Goal: Information Seeking & Learning: Compare options

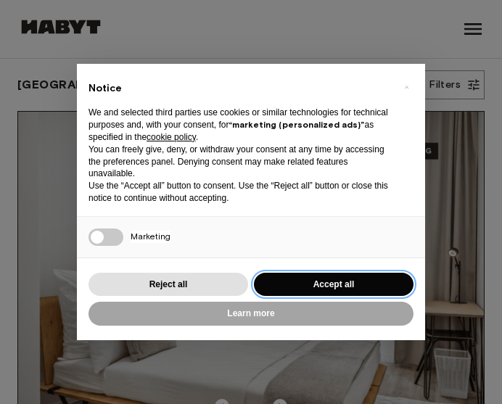
click at [297, 279] on button "Accept all" at bounding box center [334, 285] width 160 height 24
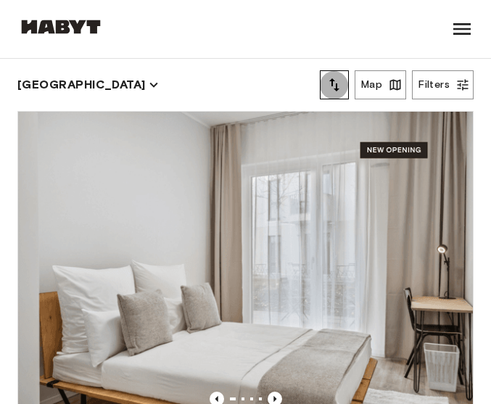
click at [333, 83] on icon "tune" at bounding box center [334, 84] width 17 height 17
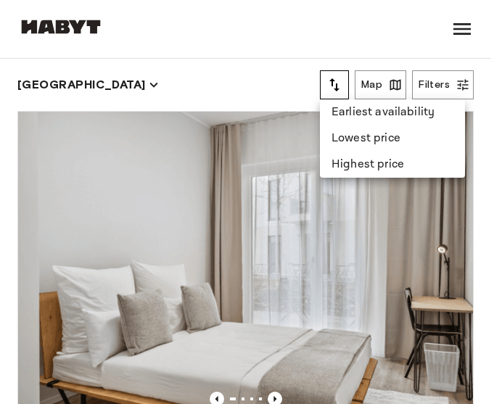
click at [373, 141] on li "Lowest price" at bounding box center [392, 138] width 145 height 26
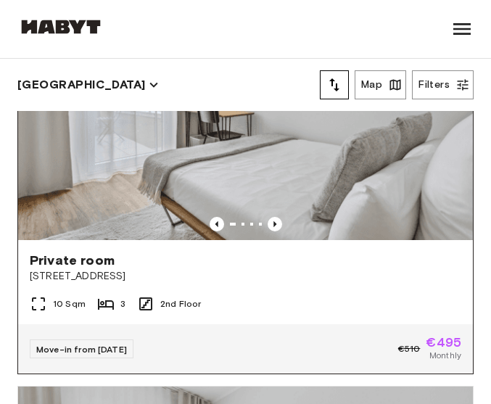
scroll to position [145, 0]
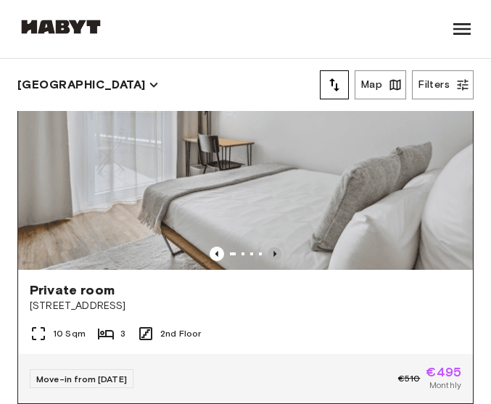
click at [268, 247] on icon "Previous image" at bounding box center [275, 254] width 15 height 15
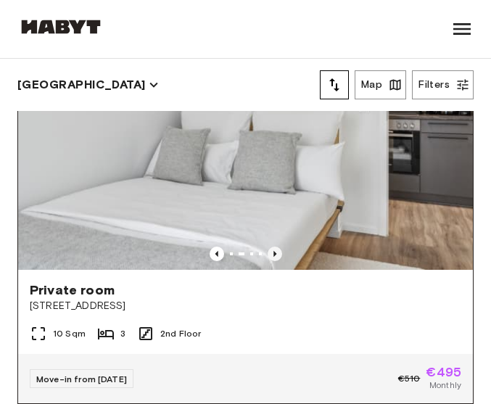
click at [268, 247] on icon "Previous image" at bounding box center [275, 254] width 15 height 15
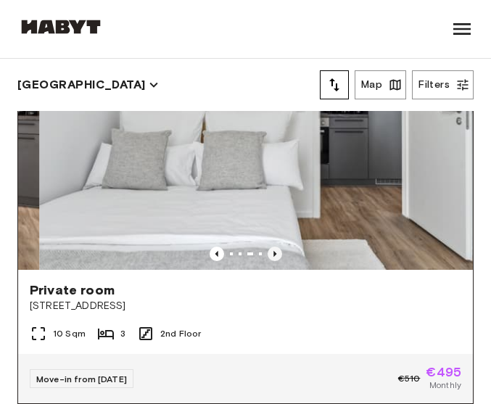
scroll to position [73, 0]
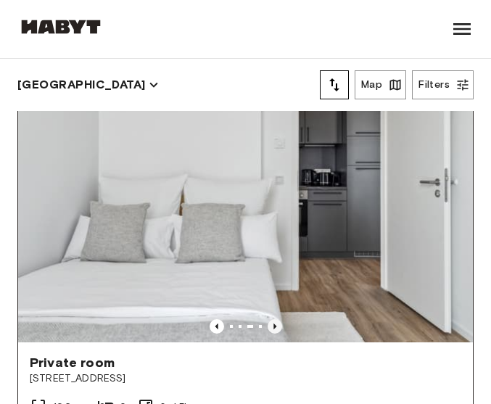
click at [268, 319] on icon "Previous image" at bounding box center [275, 326] width 15 height 15
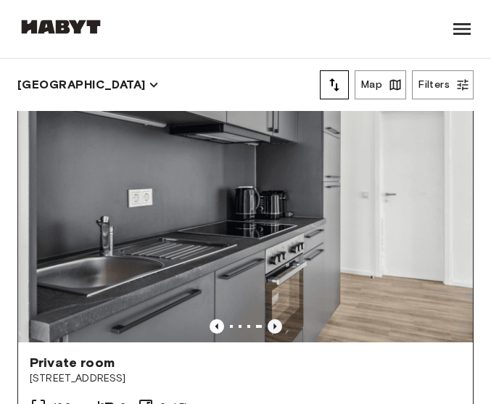
click at [268, 319] on icon "Previous image" at bounding box center [275, 326] width 15 height 15
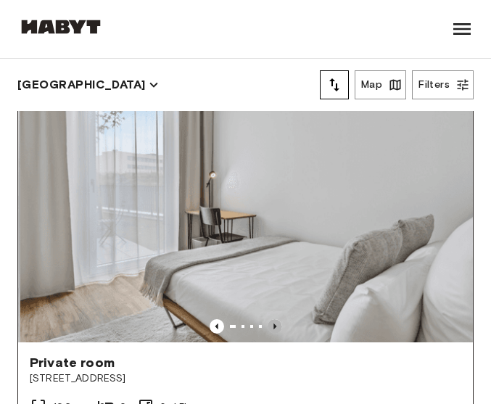
click at [268, 319] on icon "Previous image" at bounding box center [275, 326] width 15 height 15
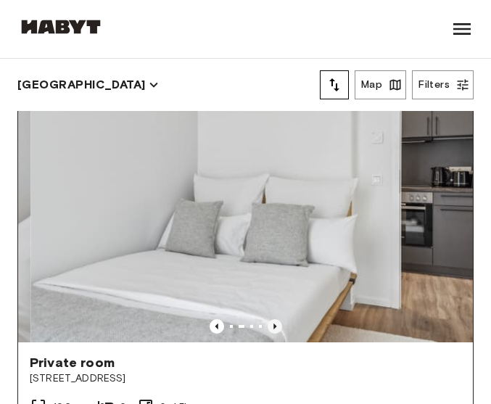
click at [268, 319] on icon "Previous image" at bounding box center [275, 326] width 15 height 15
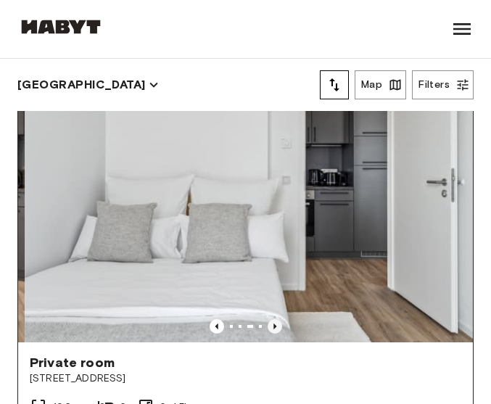
click at [268, 319] on icon "Previous image" at bounding box center [275, 326] width 15 height 15
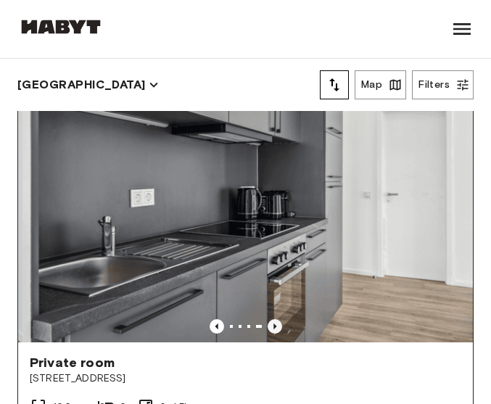
click at [268, 319] on icon "Previous image" at bounding box center [275, 326] width 15 height 15
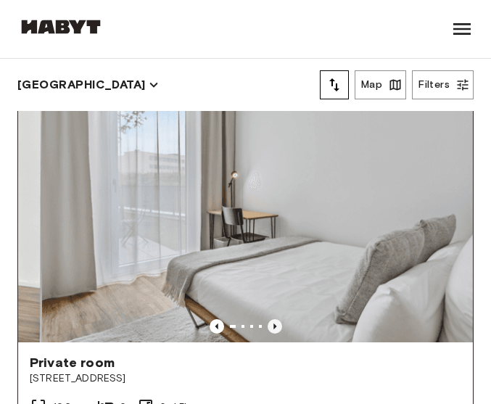
click at [268, 319] on icon "Previous image" at bounding box center [275, 326] width 15 height 15
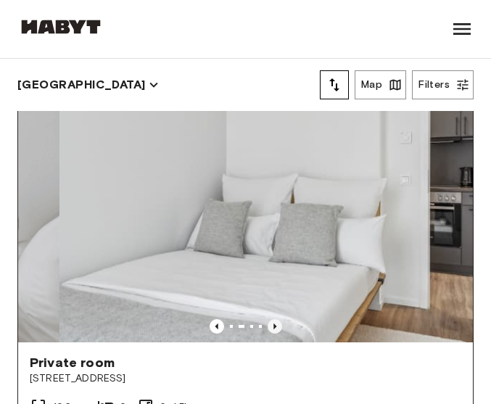
click at [268, 319] on icon "Previous image" at bounding box center [275, 326] width 15 height 15
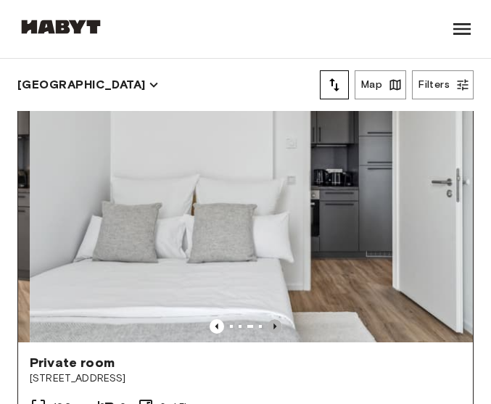
click at [268, 319] on icon "Previous image" at bounding box center [275, 326] width 15 height 15
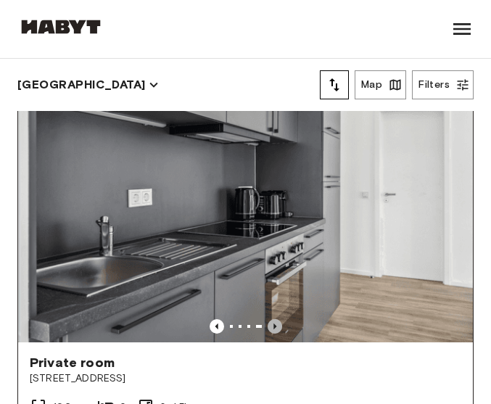
click at [268, 319] on icon "Previous image" at bounding box center [275, 326] width 15 height 15
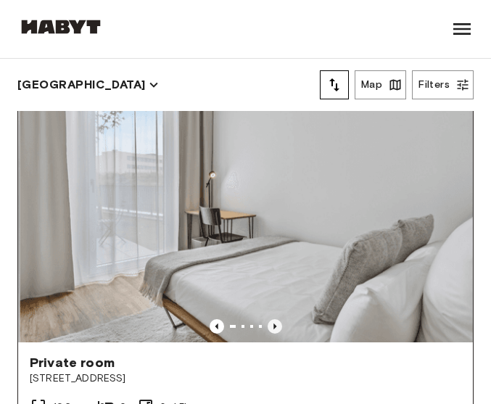
click at [268, 319] on icon "Previous image" at bounding box center [275, 326] width 15 height 15
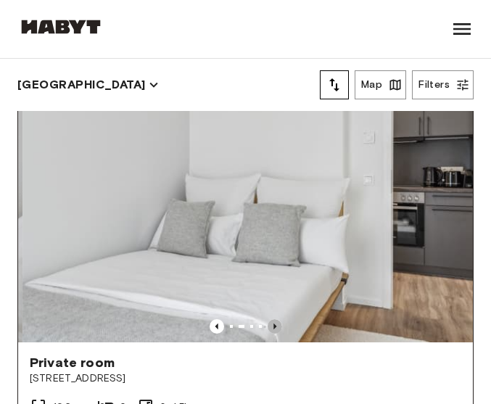
click at [268, 319] on icon "Previous image" at bounding box center [275, 326] width 15 height 15
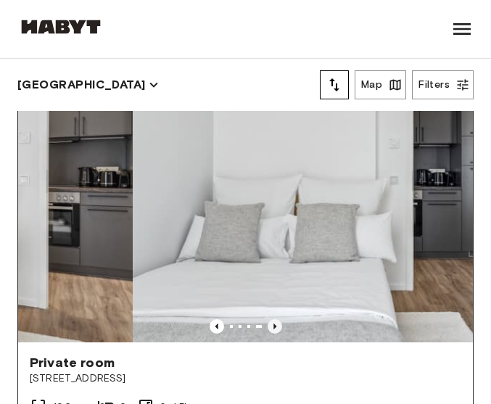
click at [268, 319] on icon "Previous image" at bounding box center [275, 326] width 15 height 15
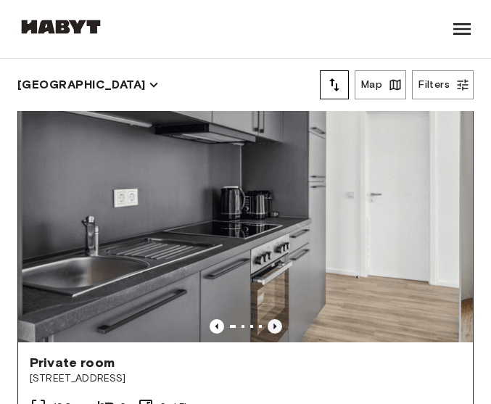
click at [268, 319] on icon "Previous image" at bounding box center [275, 326] width 15 height 15
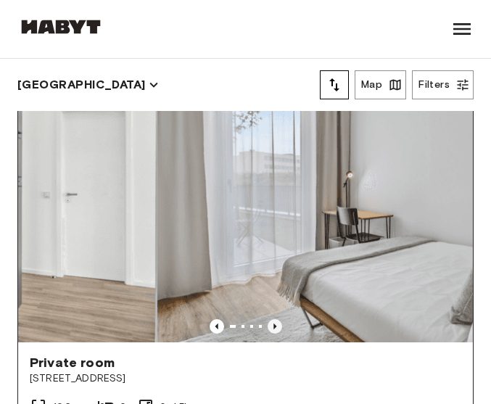
click at [268, 319] on icon "Previous image" at bounding box center [275, 326] width 15 height 15
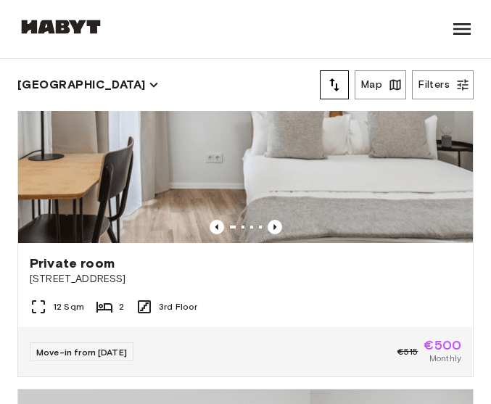
scroll to position [1523, 0]
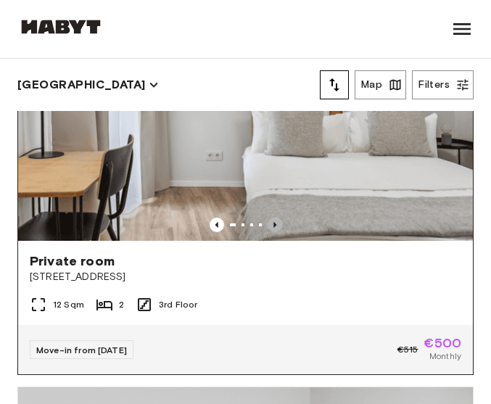
click at [268, 218] on icon "Previous image" at bounding box center [275, 225] width 15 height 15
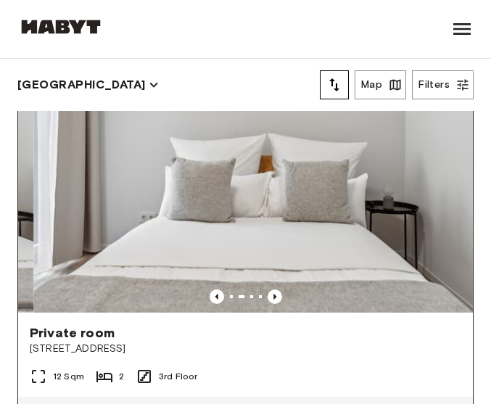
scroll to position [1451, 0]
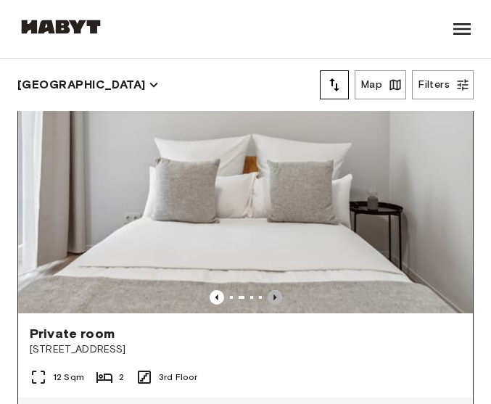
click at [268, 290] on icon "Previous image" at bounding box center [275, 297] width 15 height 15
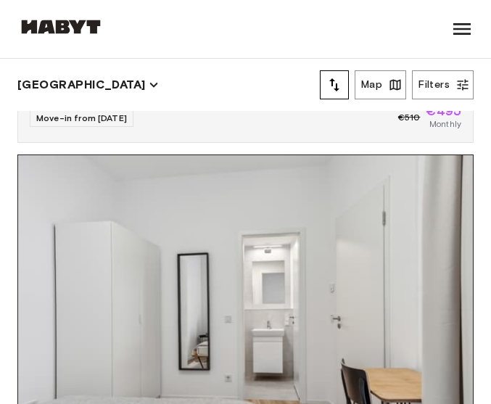
scroll to position [1378, 0]
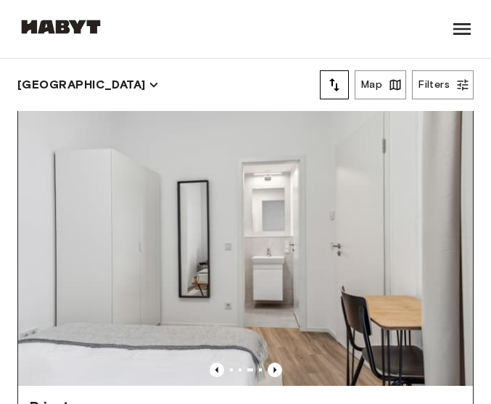
click at [263, 336] on img at bounding box center [245, 234] width 455 height 303
click at [268, 363] on icon "Previous image" at bounding box center [275, 370] width 15 height 15
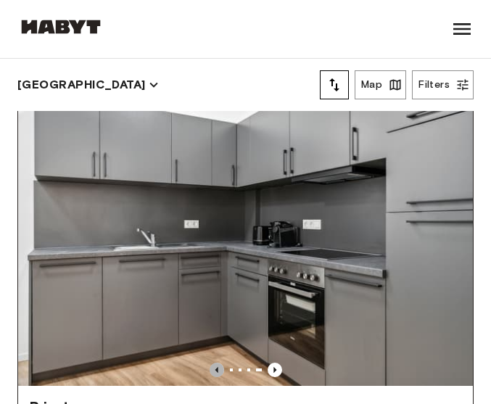
click at [212, 363] on icon "Previous image" at bounding box center [217, 370] width 15 height 15
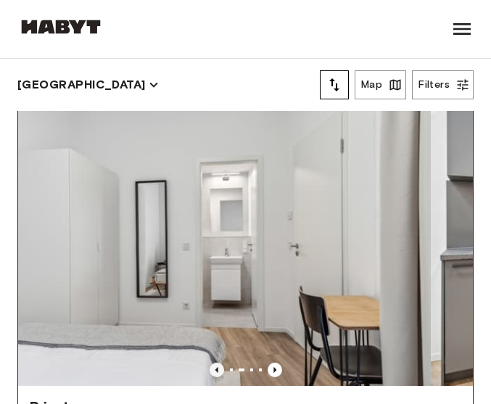
click at [212, 363] on icon "Previous image" at bounding box center [217, 370] width 15 height 15
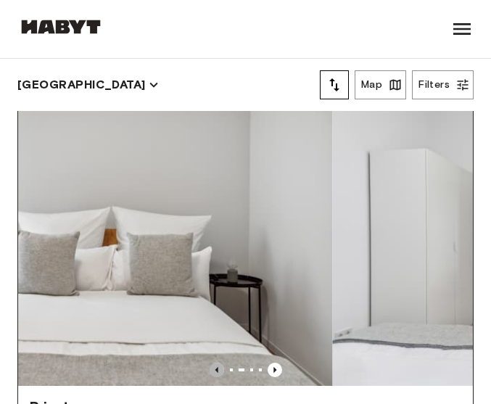
click at [212, 363] on icon "Previous image" at bounding box center [217, 370] width 15 height 15
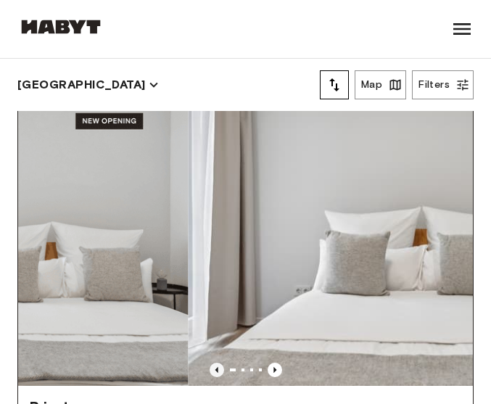
click at [212, 363] on icon "Previous image" at bounding box center [217, 370] width 15 height 15
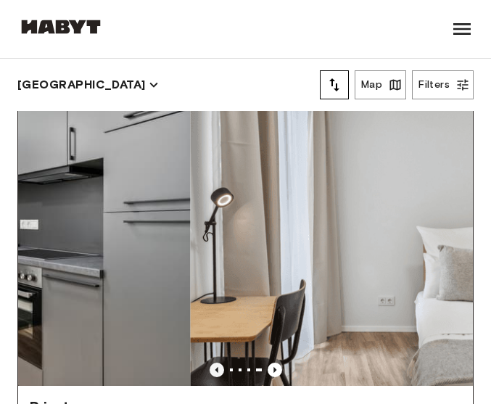
click at [212, 363] on icon "Previous image" at bounding box center [217, 370] width 15 height 15
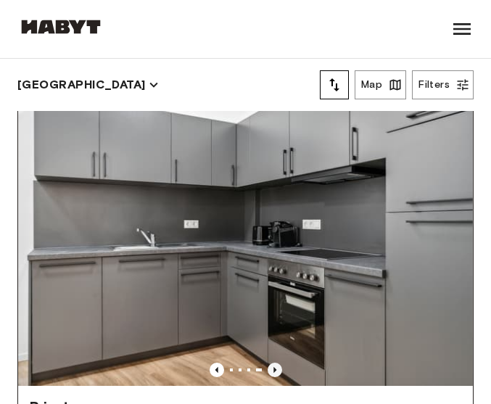
click at [268, 363] on icon "Previous image" at bounding box center [275, 370] width 15 height 15
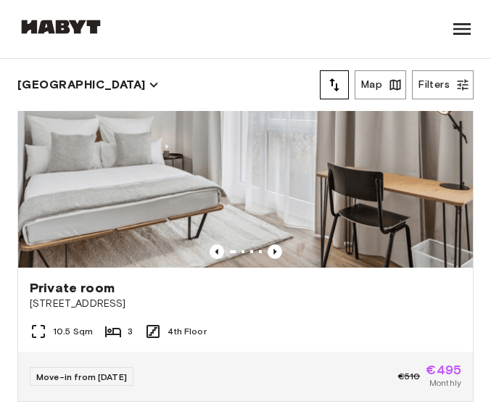
scroll to position [1016, 0]
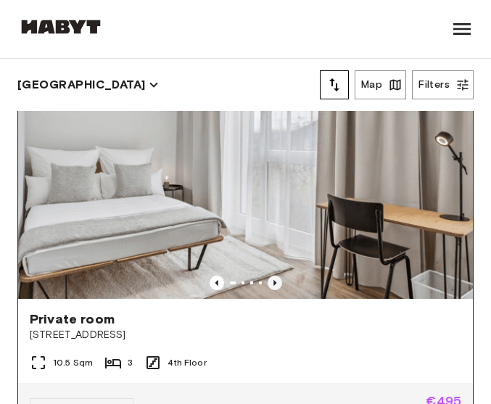
click at [268, 276] on icon "Previous image" at bounding box center [275, 283] width 15 height 15
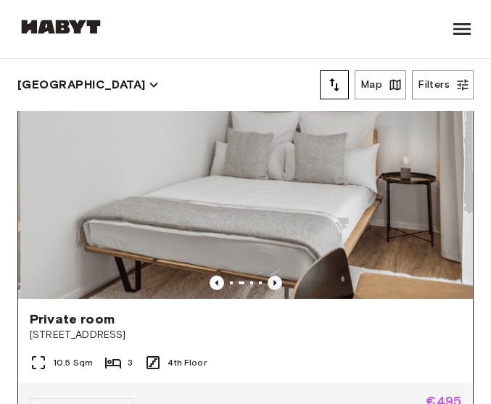
click at [268, 276] on icon "Previous image" at bounding box center [275, 283] width 15 height 15
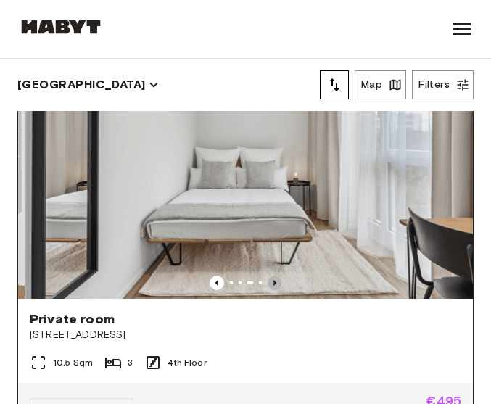
click at [268, 276] on icon "Previous image" at bounding box center [275, 283] width 15 height 15
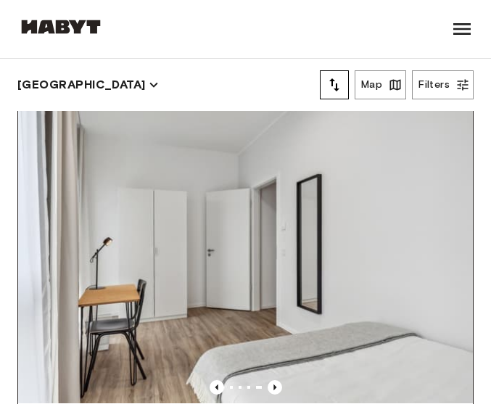
scroll to position [943, 0]
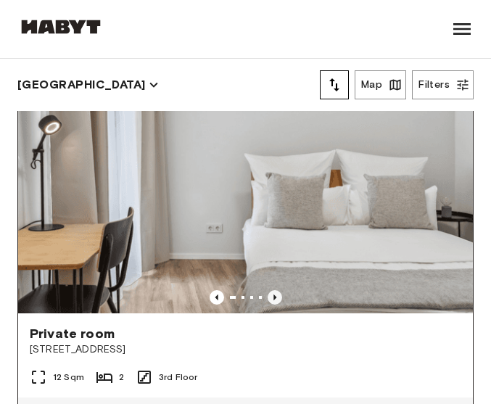
click at [269, 290] on icon "Previous image" at bounding box center [275, 297] width 15 height 15
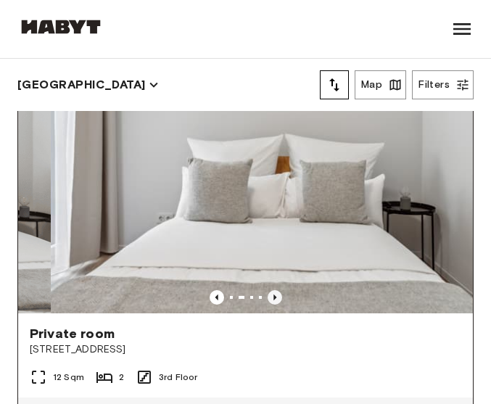
scroll to position [1378, 0]
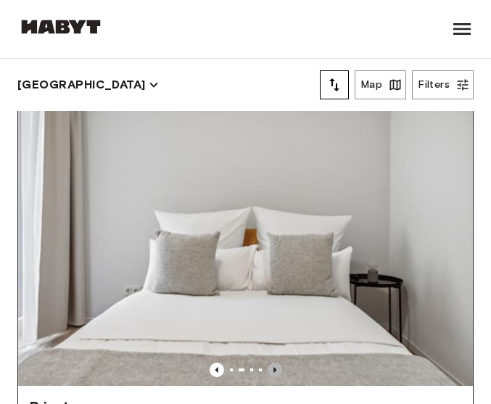
click at [268, 363] on icon "Previous image" at bounding box center [275, 370] width 15 height 15
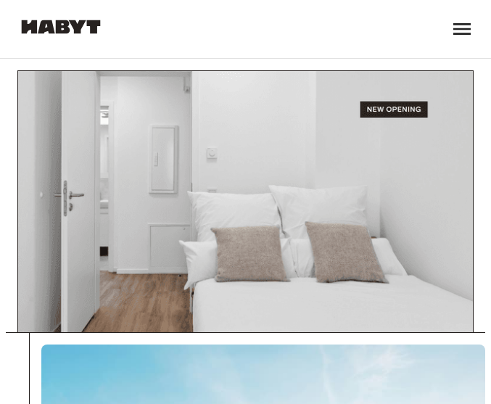
scroll to position [2249, 0]
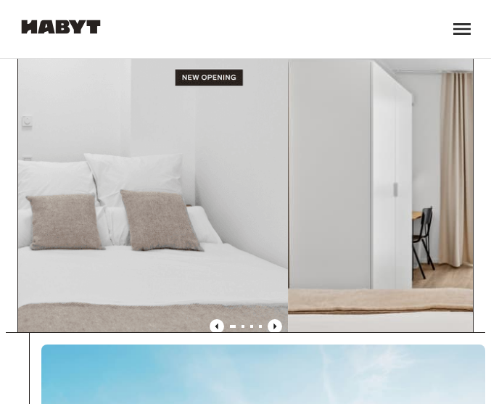
drag, startPoint x: 335, startPoint y: 193, endPoint x: 213, endPoint y: 193, distance: 121.9
click at [213, 193] on img at bounding box center [60, 190] width 455 height 303
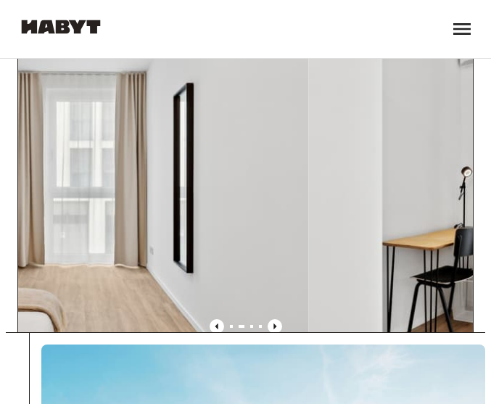
drag, startPoint x: 366, startPoint y: 184, endPoint x: 28, endPoint y: 189, distance: 338.1
click at [39, 189] on img at bounding box center [81, 190] width 455 height 303
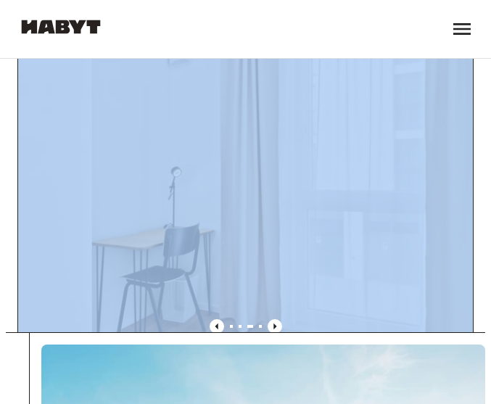
drag, startPoint x: 456, startPoint y: 180, endPoint x: 125, endPoint y: 199, distance: 331.4
click at [125, 199] on div "Private room [STREET_ADDRESS] 10 Sqm 3 2nd Floor Move-in from [DATE] €510 €495 …" at bounding box center [239, 179] width 491 height 305
drag, startPoint x: 330, startPoint y: 191, endPoint x: 91, endPoint y: 194, distance: 239.4
click at [186, 194] on img at bounding box center [245, 190] width 455 height 303
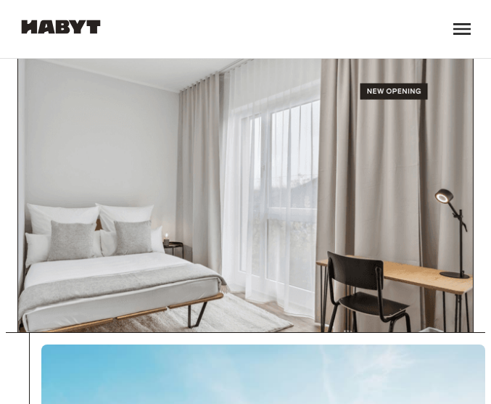
scroll to position [8491, 0]
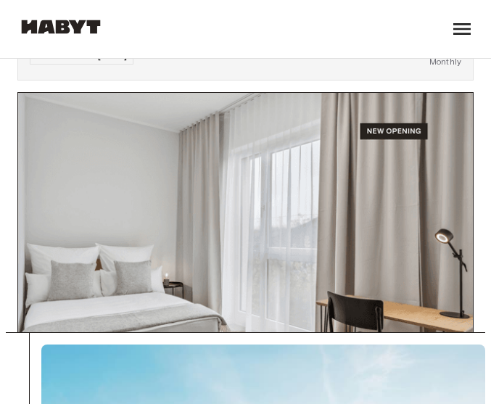
click at [268, 373] on icon "Previous image" at bounding box center [275, 380] width 15 height 15
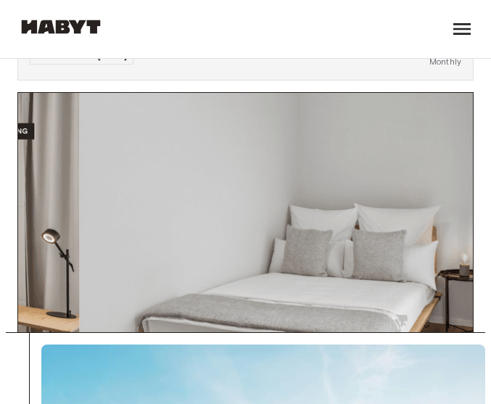
click at [268, 373] on icon "Previous image" at bounding box center [275, 380] width 15 height 15
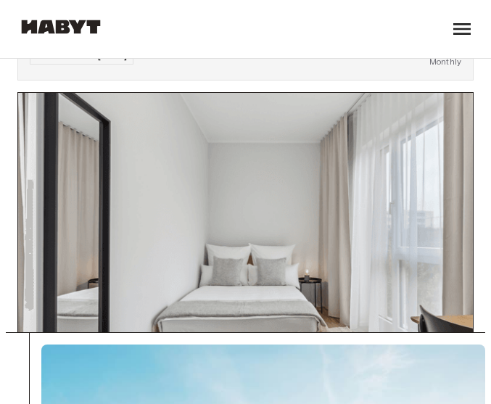
click at [268, 373] on icon "Previous image" at bounding box center [275, 380] width 15 height 15
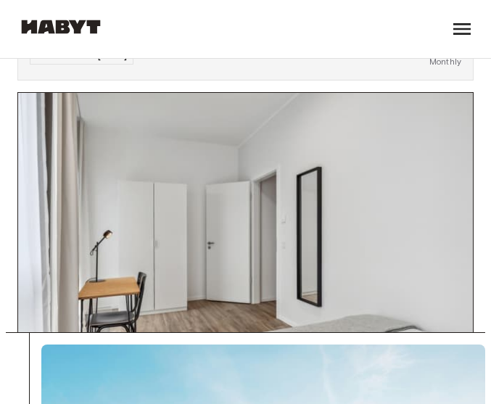
click at [268, 373] on icon "Previous image" at bounding box center [275, 380] width 15 height 15
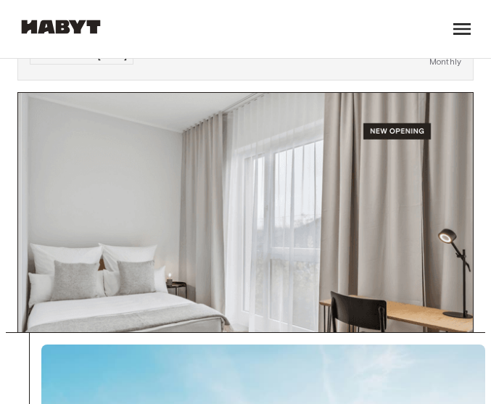
click at [268, 373] on icon "Previous image" at bounding box center [275, 380] width 15 height 15
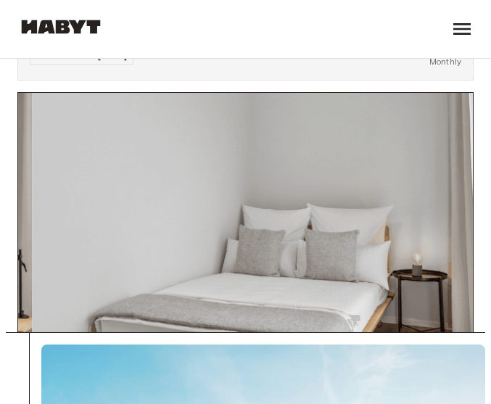
click at [268, 373] on icon "Previous image" at bounding box center [275, 380] width 15 height 15
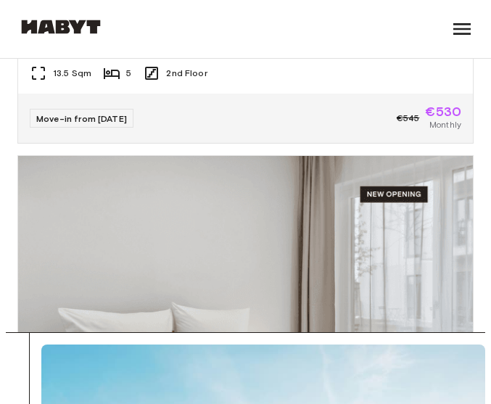
scroll to position [17668, 0]
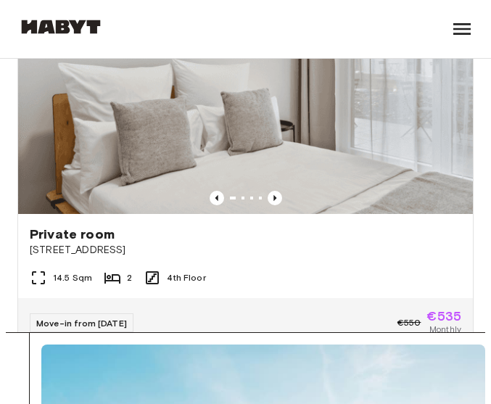
drag, startPoint x: 461, startPoint y: 209, endPoint x: 468, endPoint y: 263, distance: 54.8
click at [468, 263] on div "Private room [STREET_ADDRESS] 10 Sqm 3 2nd Floor Move-in from [DATE] €510 €495 …" at bounding box center [239, 179] width 491 height 305
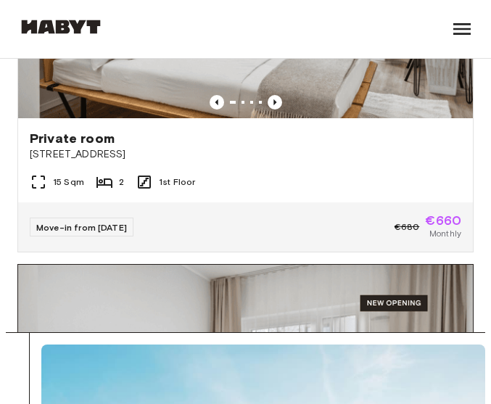
scroll to position [29080, 0]
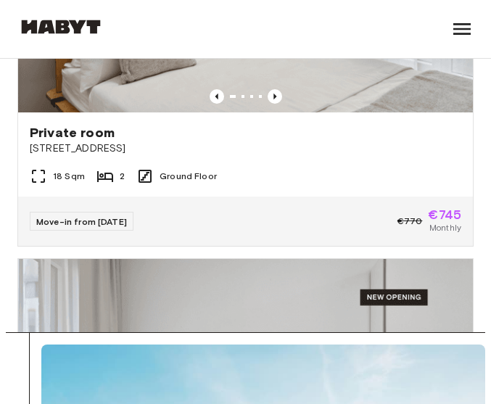
scroll to position [33505, 0]
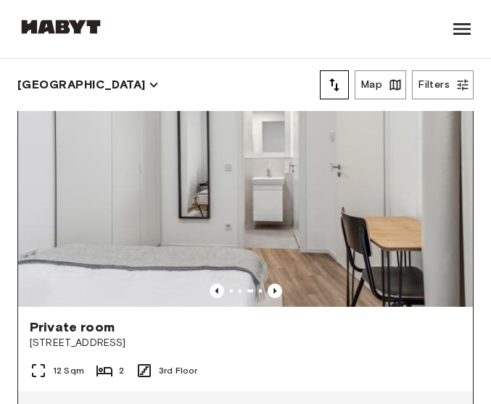
scroll to position [1426, 0]
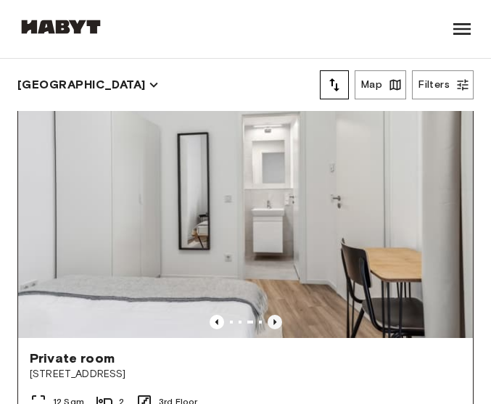
click at [268, 315] on icon "Previous image" at bounding box center [275, 322] width 15 height 15
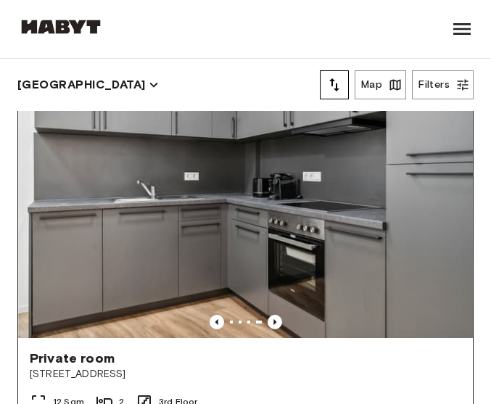
click at [215, 315] on div at bounding box center [245, 322] width 455 height 15
click at [212, 315] on icon "Previous image" at bounding box center [217, 322] width 15 height 15
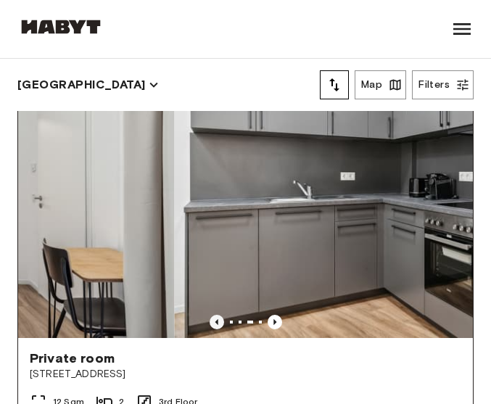
click at [212, 315] on icon "Previous image" at bounding box center [217, 322] width 15 height 15
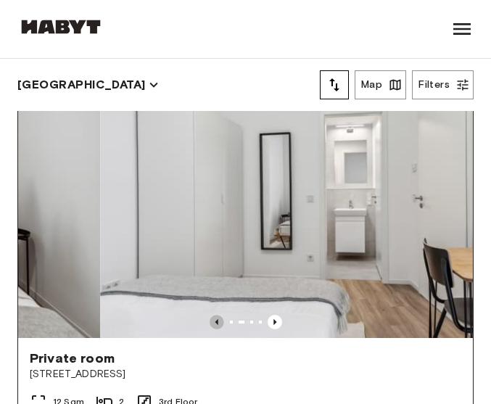
click at [212, 315] on icon "Previous image" at bounding box center [217, 322] width 15 height 15
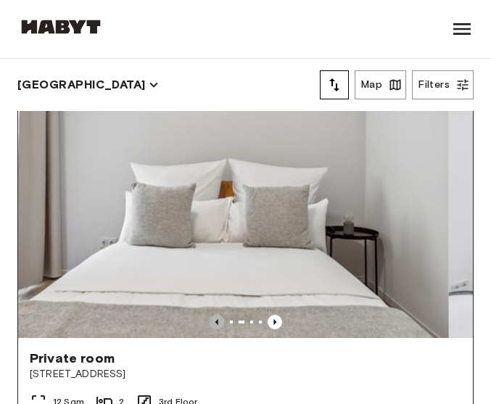
click at [212, 315] on icon "Previous image" at bounding box center [217, 322] width 15 height 15
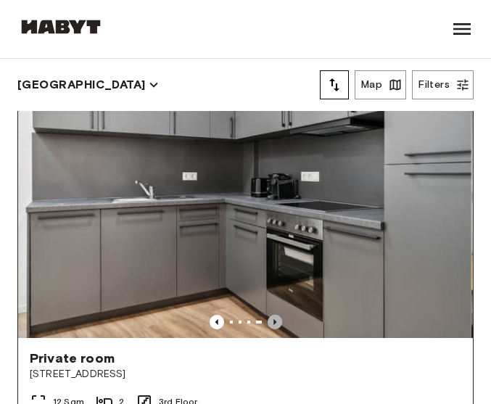
click at [268, 315] on icon "Previous image" at bounding box center [275, 322] width 15 height 15
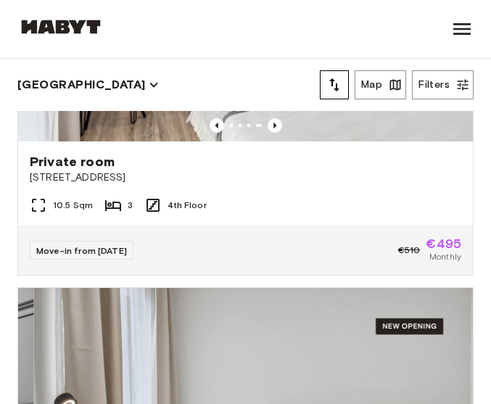
scroll to position [1136, 0]
